Goal: Navigation & Orientation: Find specific page/section

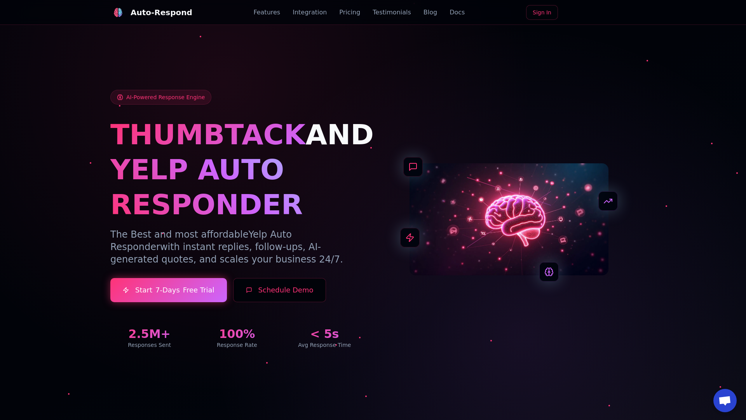
click at [424, 12] on link "Blog" at bounding box center [431, 12] width 14 height 9
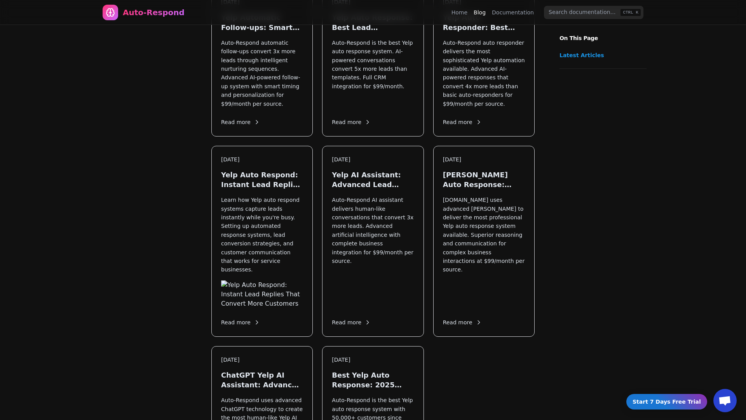
scroll to position [921, 0]
